Goal: Learn about a topic

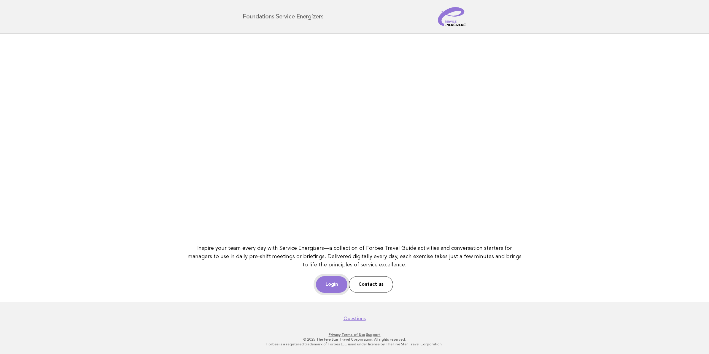
click at [322, 285] on link "Login" at bounding box center [331, 284] width 31 height 17
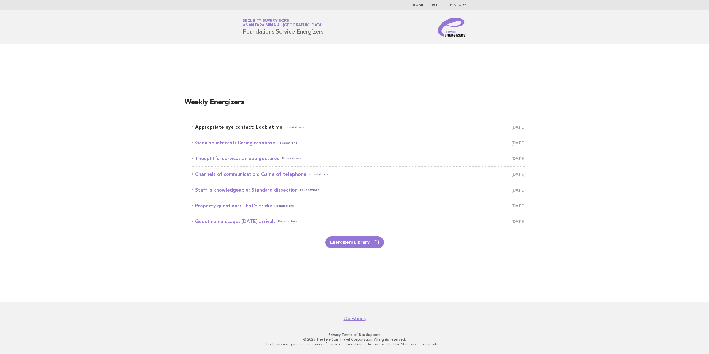
click at [223, 124] on link "Appropriate eye contact: Look at me Foundations August 26" at bounding box center [358, 127] width 333 height 8
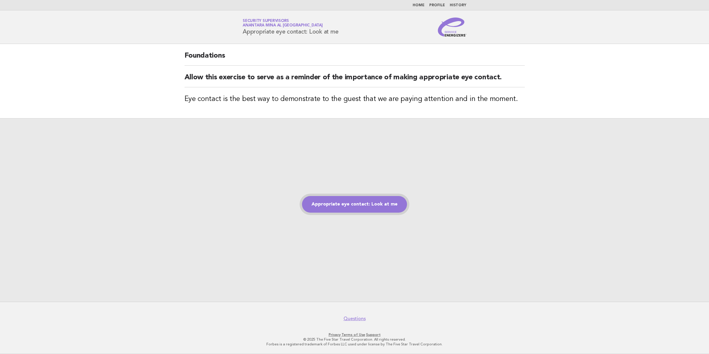
click at [382, 207] on link "Appropriate eye contact: Look at me" at bounding box center [354, 204] width 105 height 17
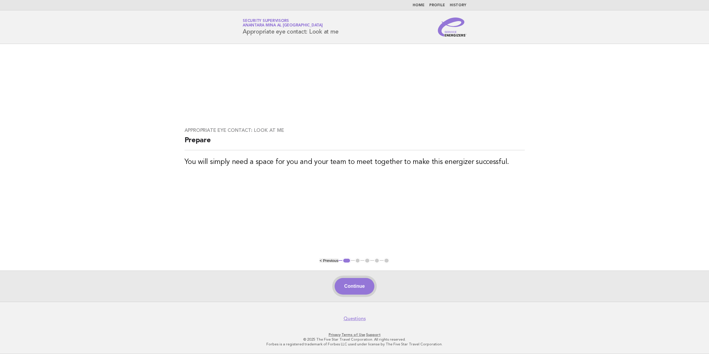
click at [358, 291] on button "Continue" at bounding box center [354, 286] width 39 height 17
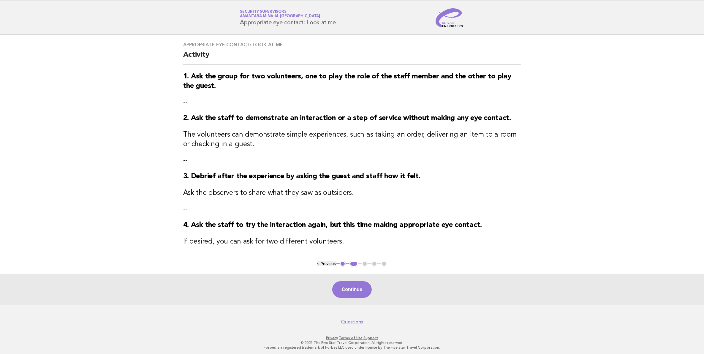
scroll to position [14, 0]
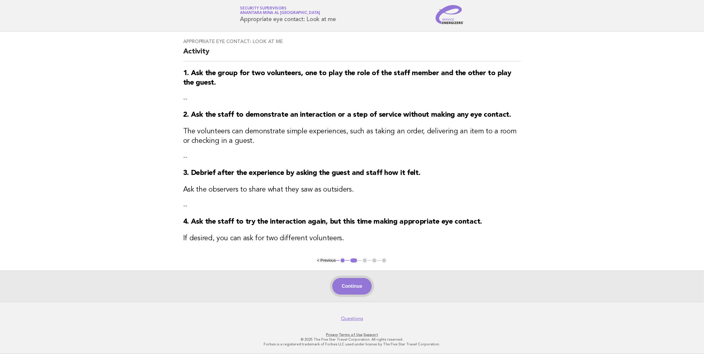
click at [362, 287] on button "Continue" at bounding box center [351, 286] width 39 height 17
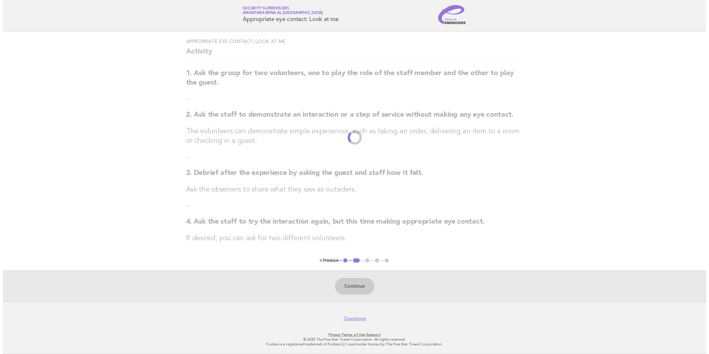
scroll to position [0, 0]
